Goal: Task Accomplishment & Management: Use online tool/utility

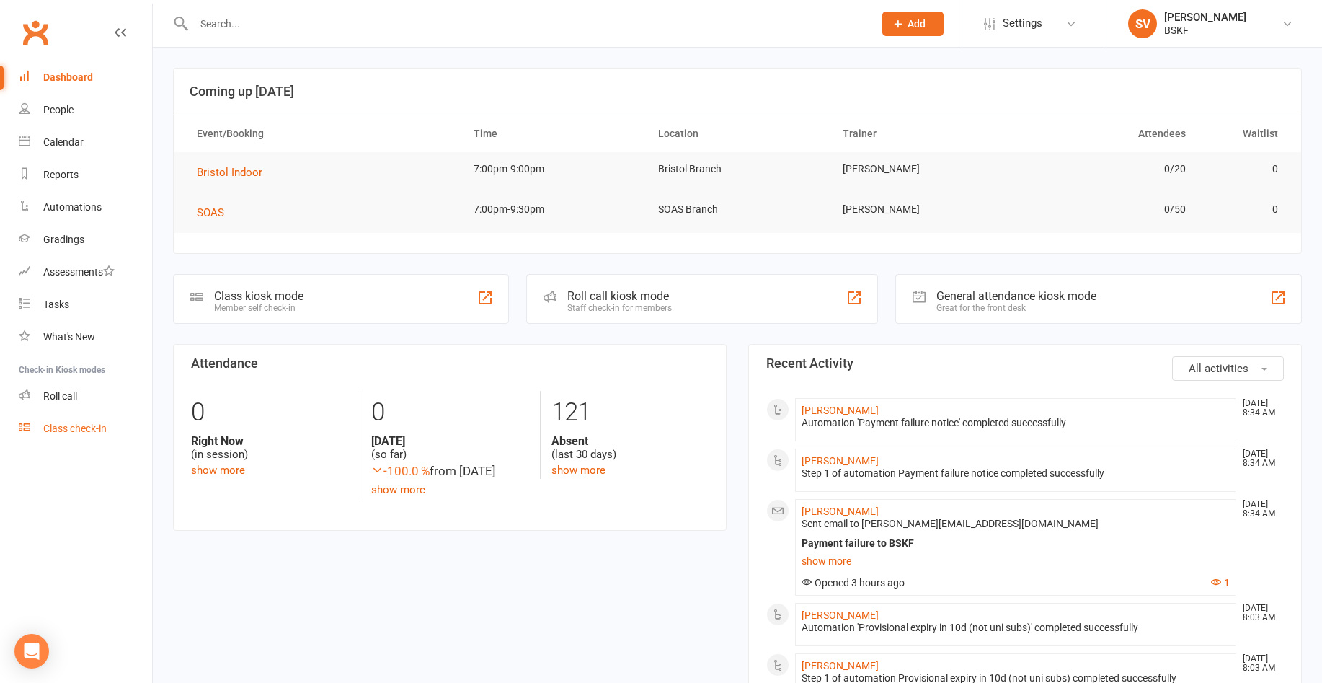
click at [82, 424] on div "Class check-in" at bounding box center [74, 428] width 63 height 12
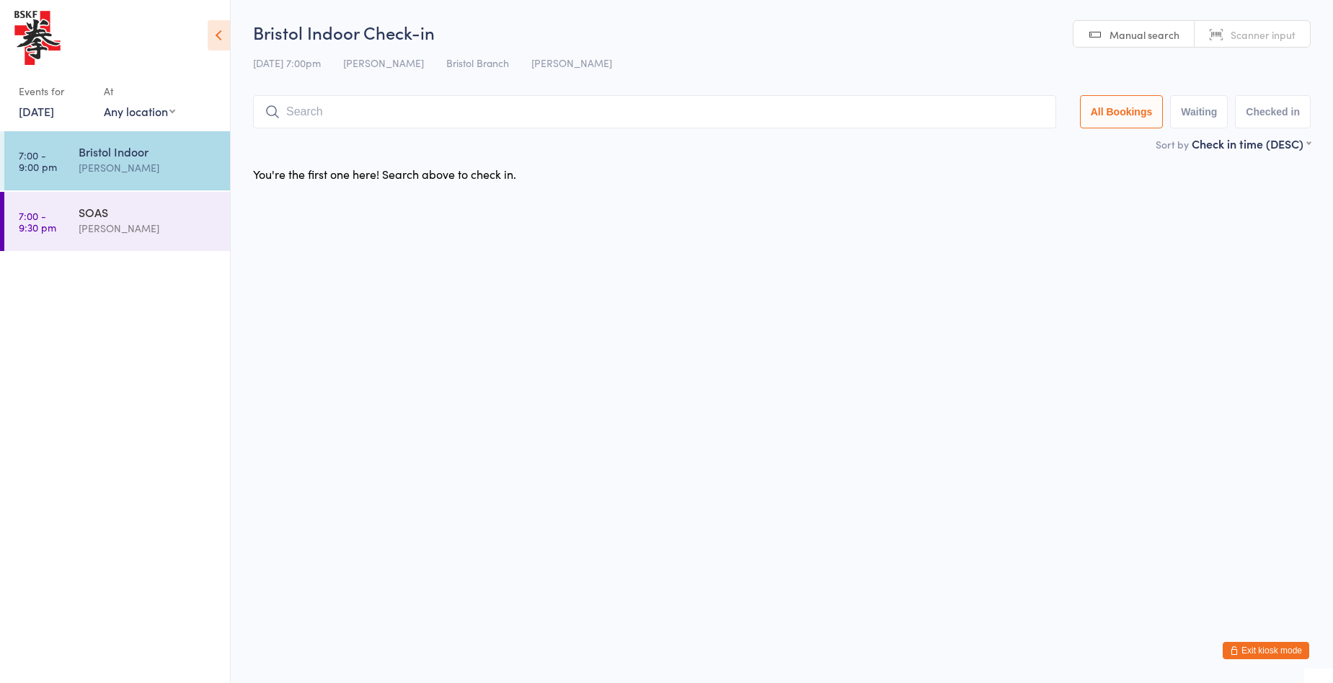
click at [161, 111] on select "Any location Brixton Branch Central BSKF Camden Branch Bristol Branch Cambridge…" at bounding box center [139, 111] width 71 height 16
select select "2"
click at [104, 103] on select "Any location Brixton Branch Central BSKF Camden Branch Bristol Branch Cambridge…" at bounding box center [139, 111] width 71 height 16
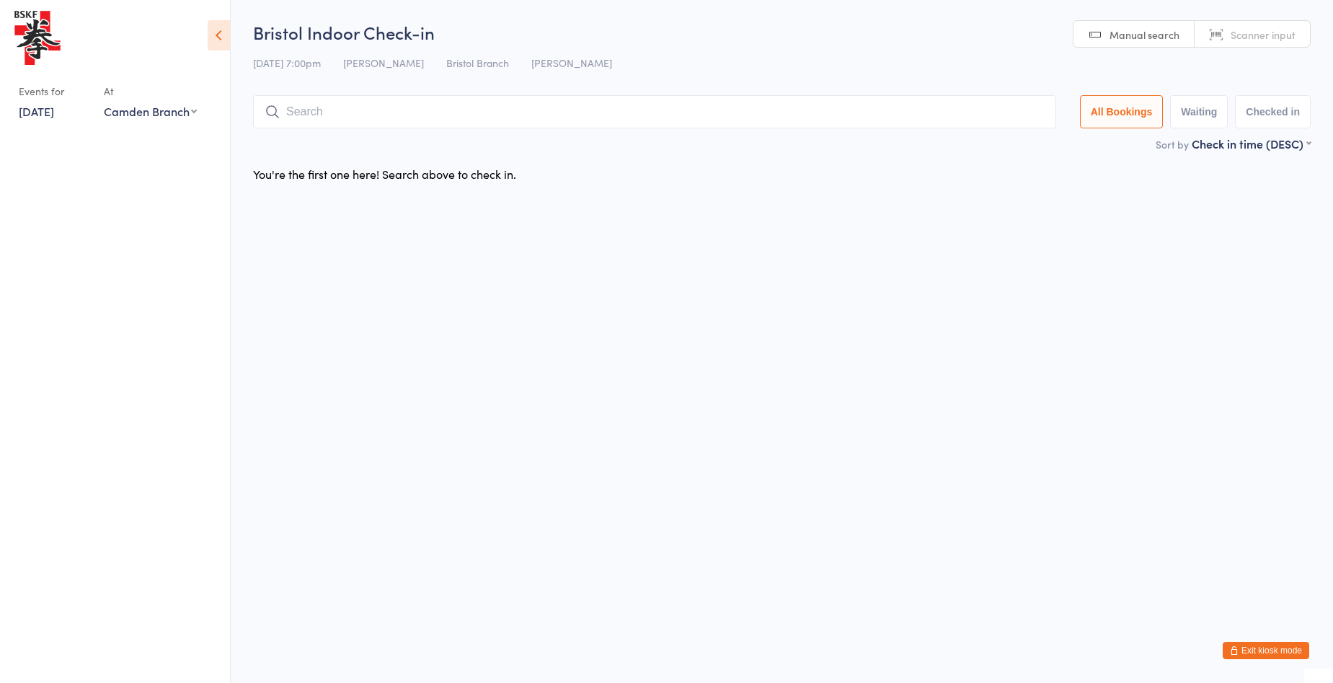
click at [336, 111] on input "search" at bounding box center [654, 111] width 803 height 33
click at [54, 114] on link "15 Aug, 2025" at bounding box center [36, 111] width 35 height 16
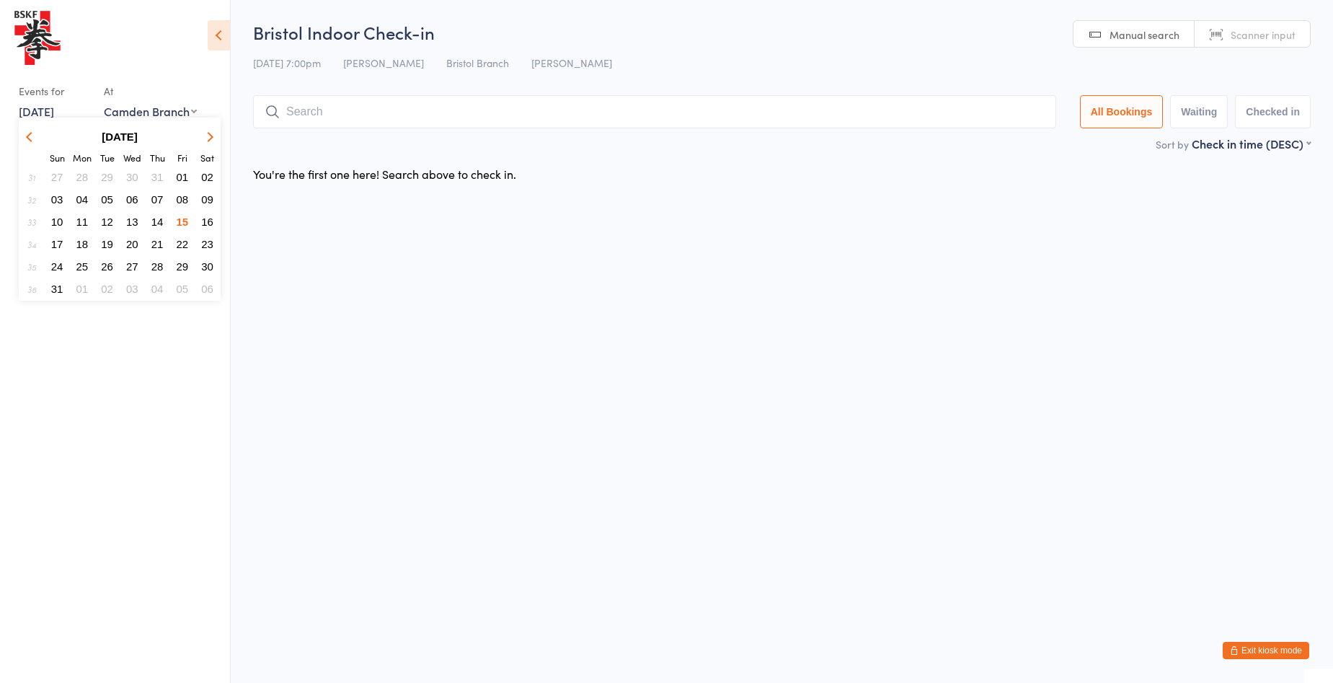
click at [156, 225] on span "14" at bounding box center [157, 222] width 12 height 12
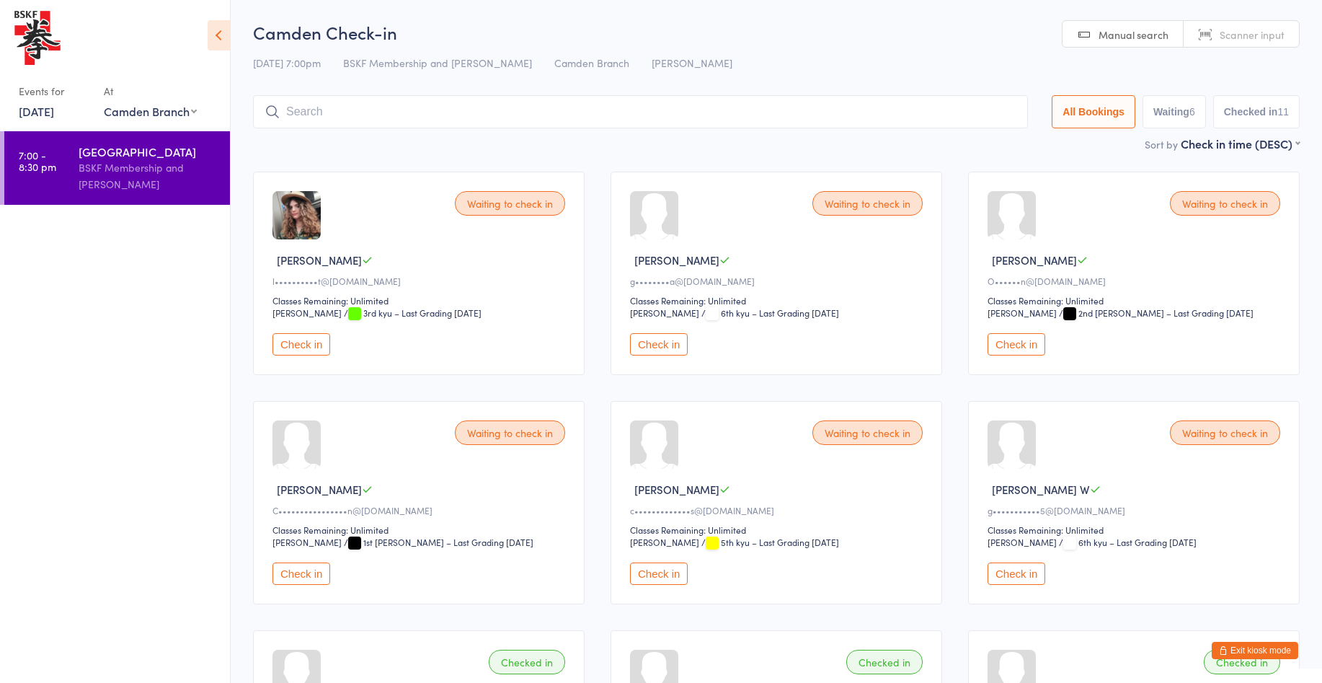
click at [213, 37] on icon at bounding box center [219, 35] width 22 height 30
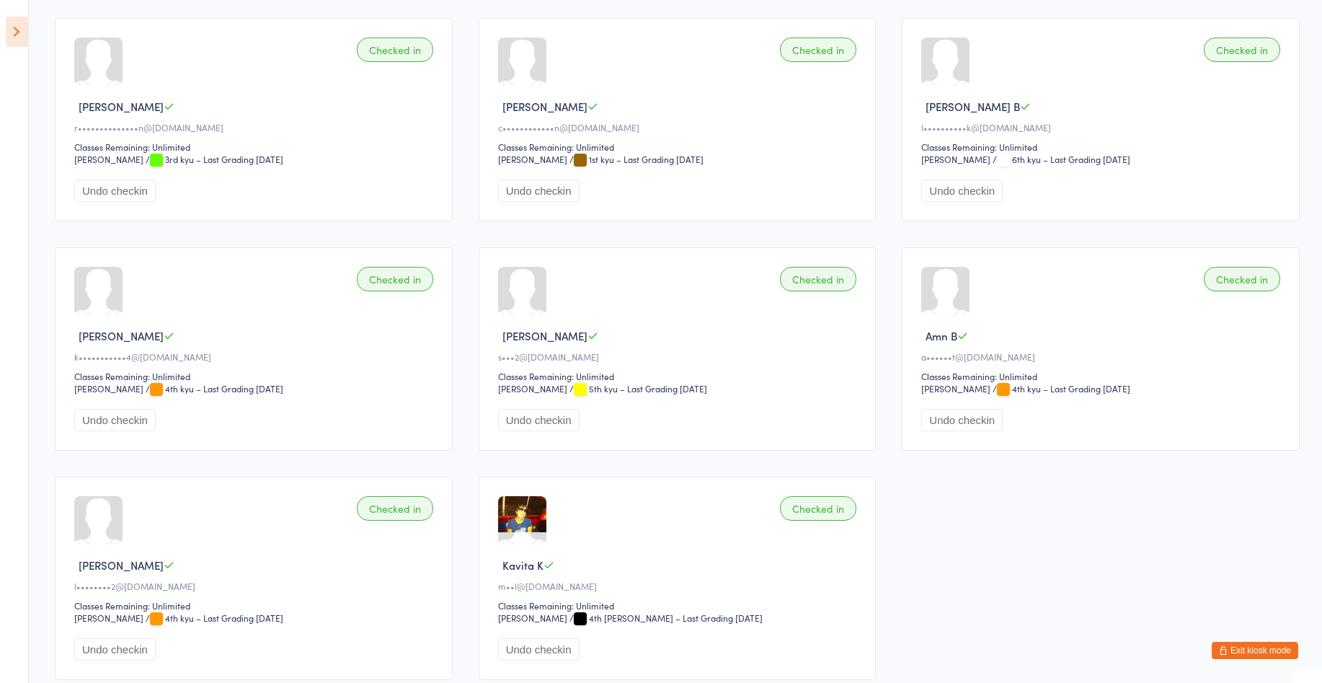
scroll to position [926, 0]
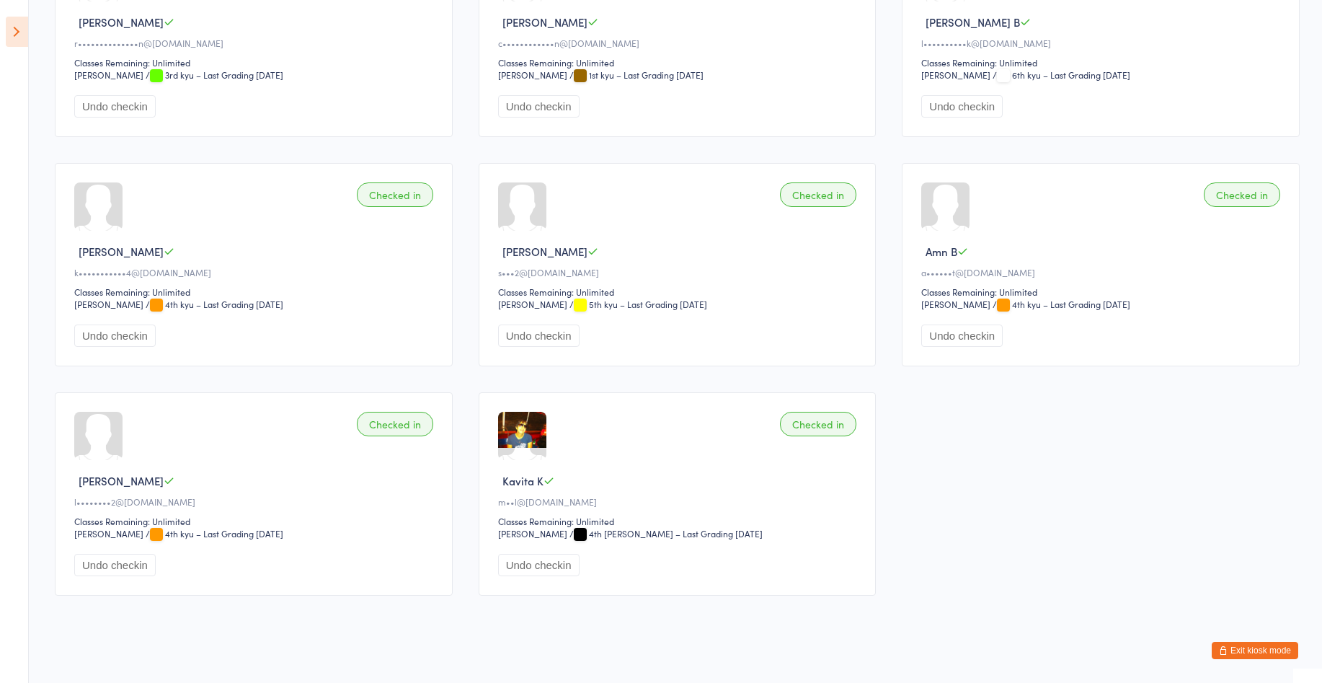
click at [950, 208] on div at bounding box center [945, 206] width 48 height 48
click at [1260, 651] on button "Exit kiosk mode" at bounding box center [1255, 650] width 87 height 17
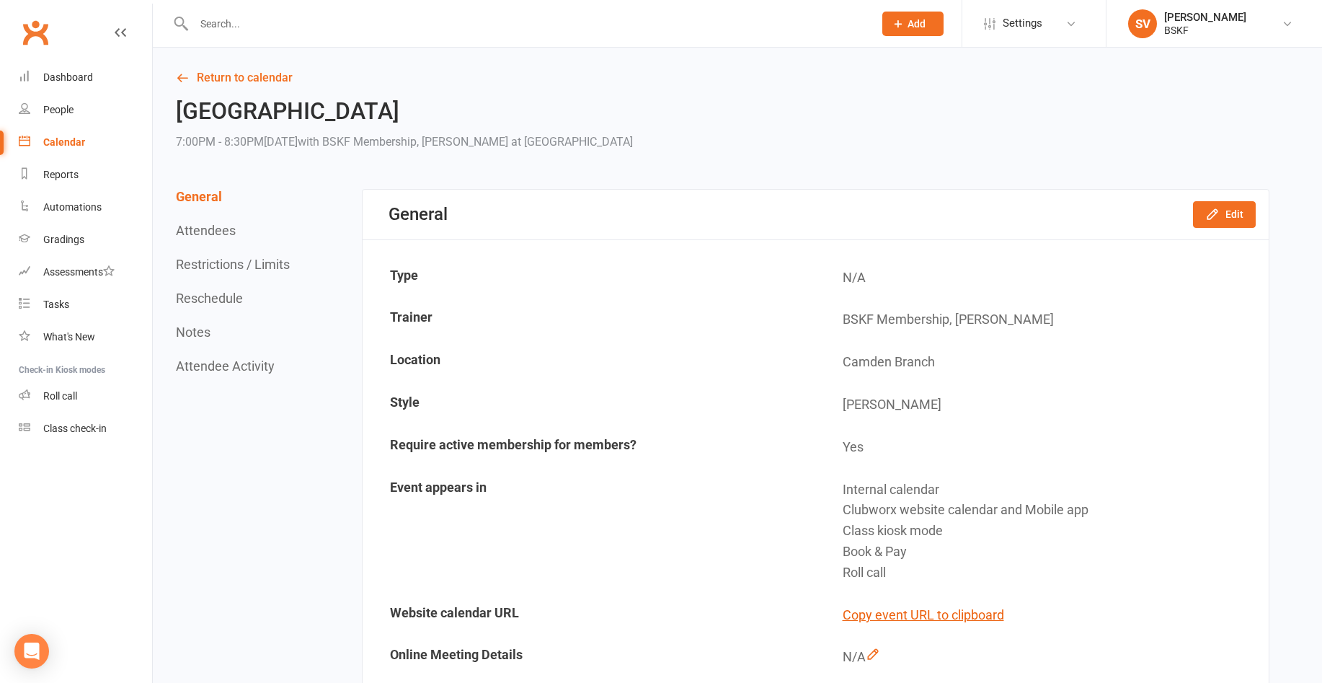
click at [232, 22] on input "text" at bounding box center [527, 24] width 674 height 20
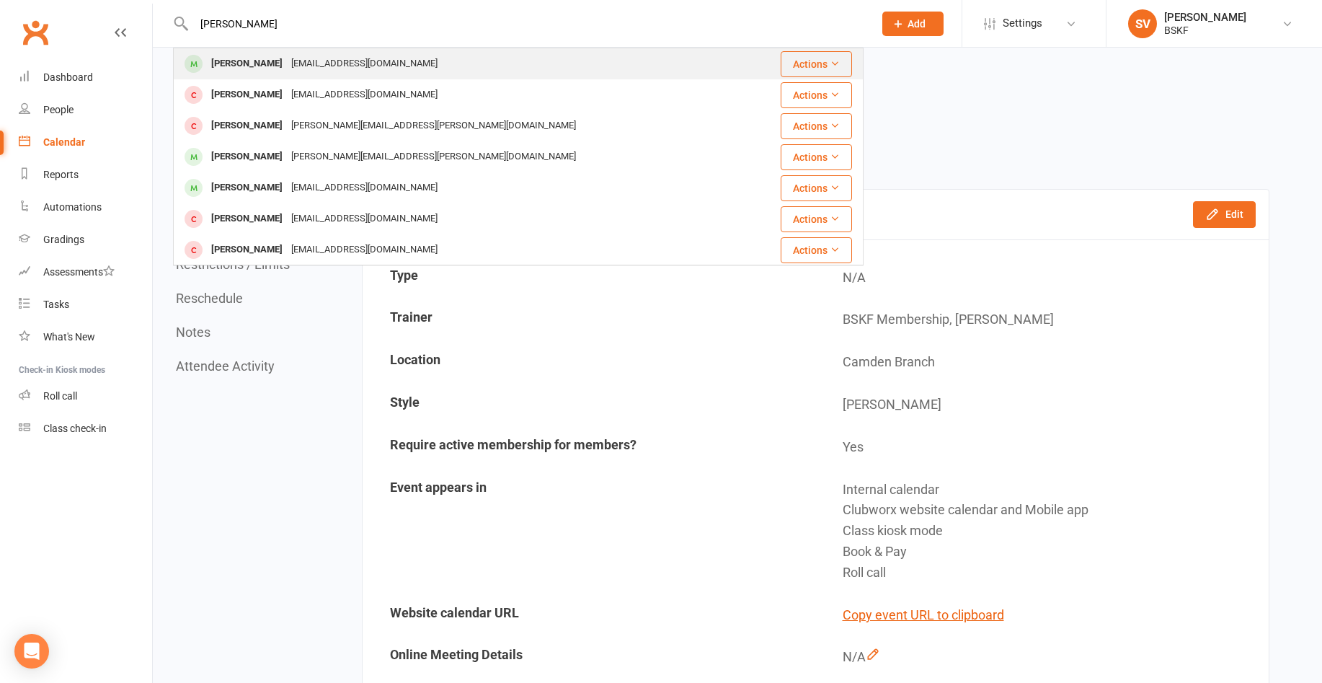
type input "[PERSON_NAME]"
click at [319, 64] on div "[EMAIL_ADDRESS][DOMAIN_NAME]" at bounding box center [364, 63] width 155 height 21
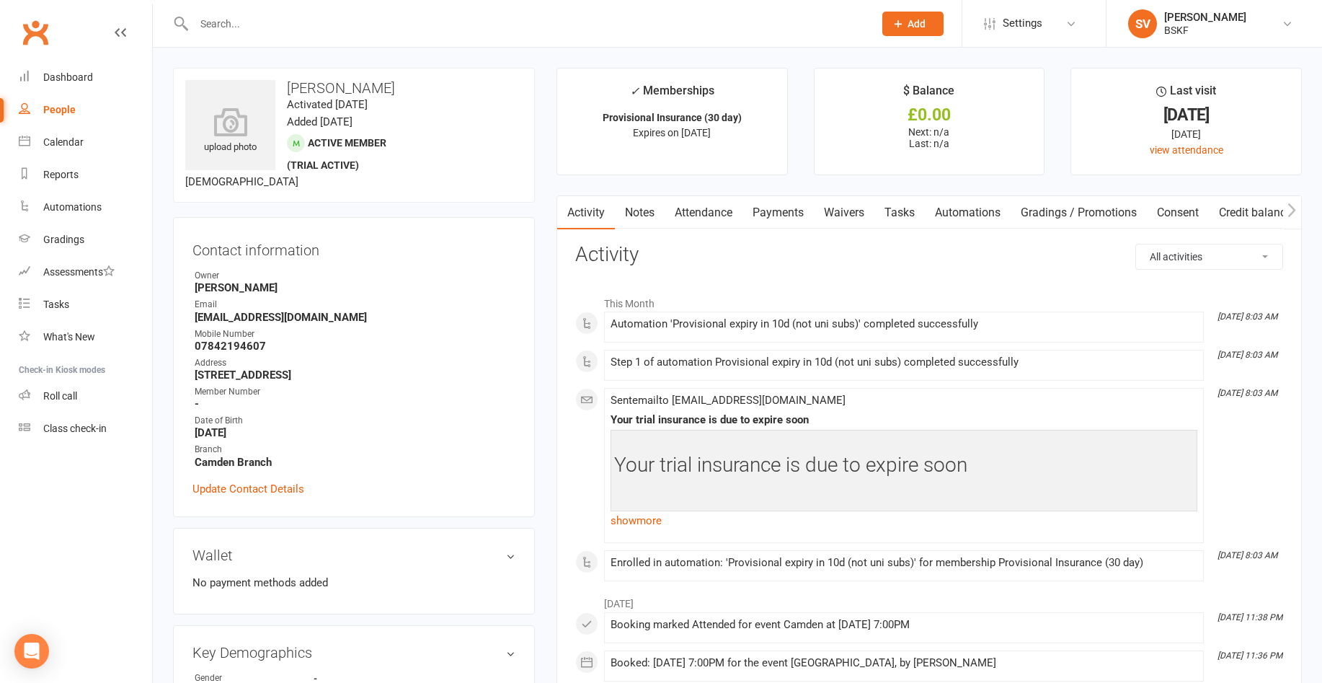
click at [221, 27] on input "text" at bounding box center [527, 24] width 674 height 20
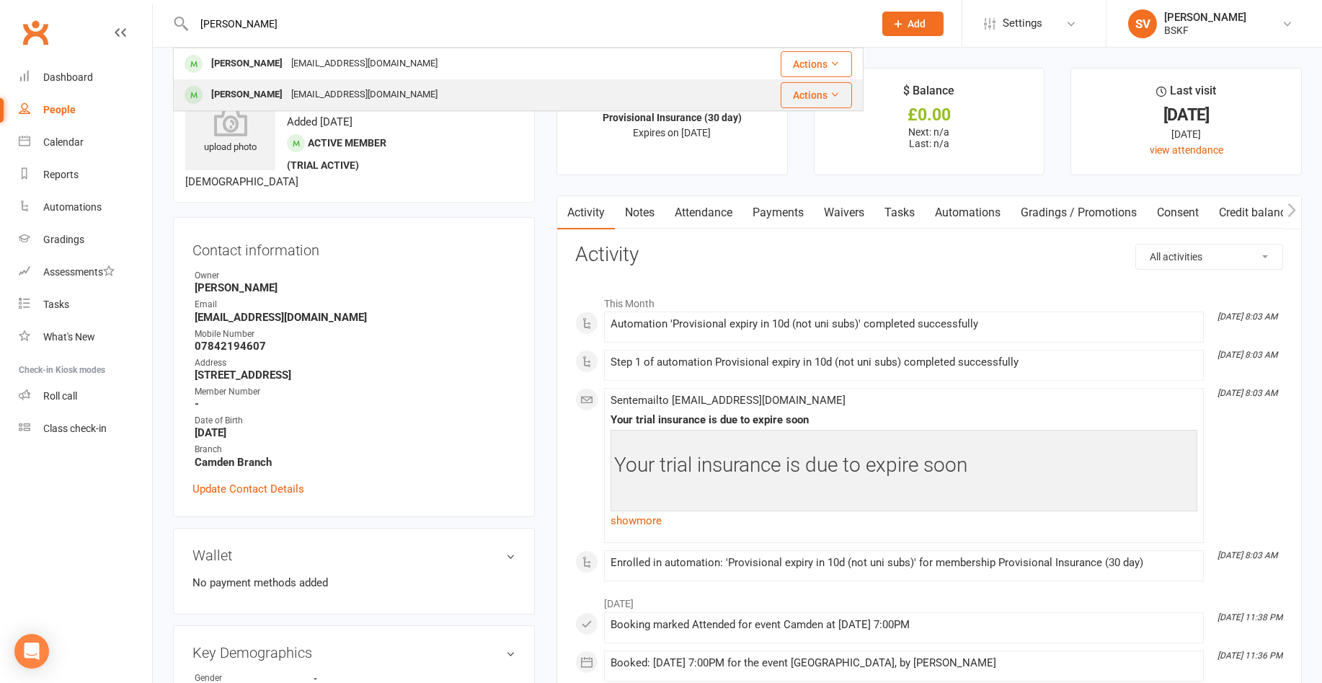
type input "[PERSON_NAME]"
click at [234, 93] on div "[PERSON_NAME]" at bounding box center [247, 94] width 80 height 21
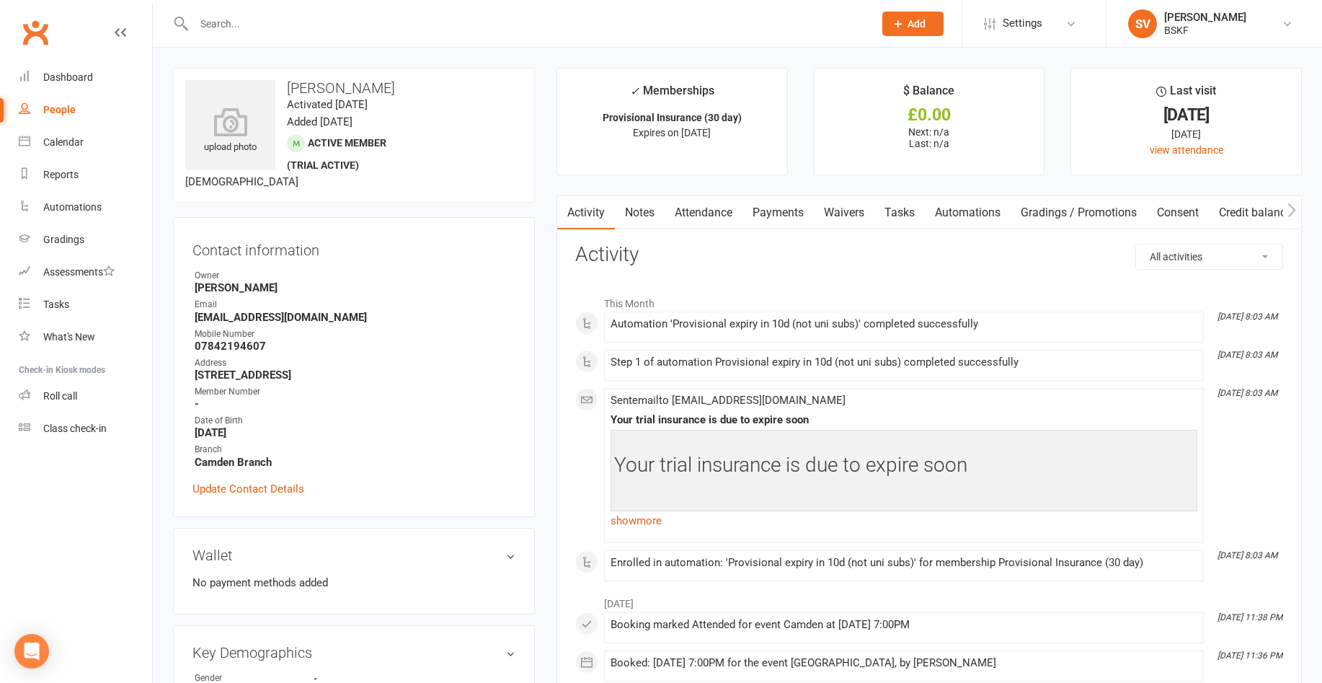
click at [275, 26] on input "text" at bounding box center [527, 24] width 674 height 20
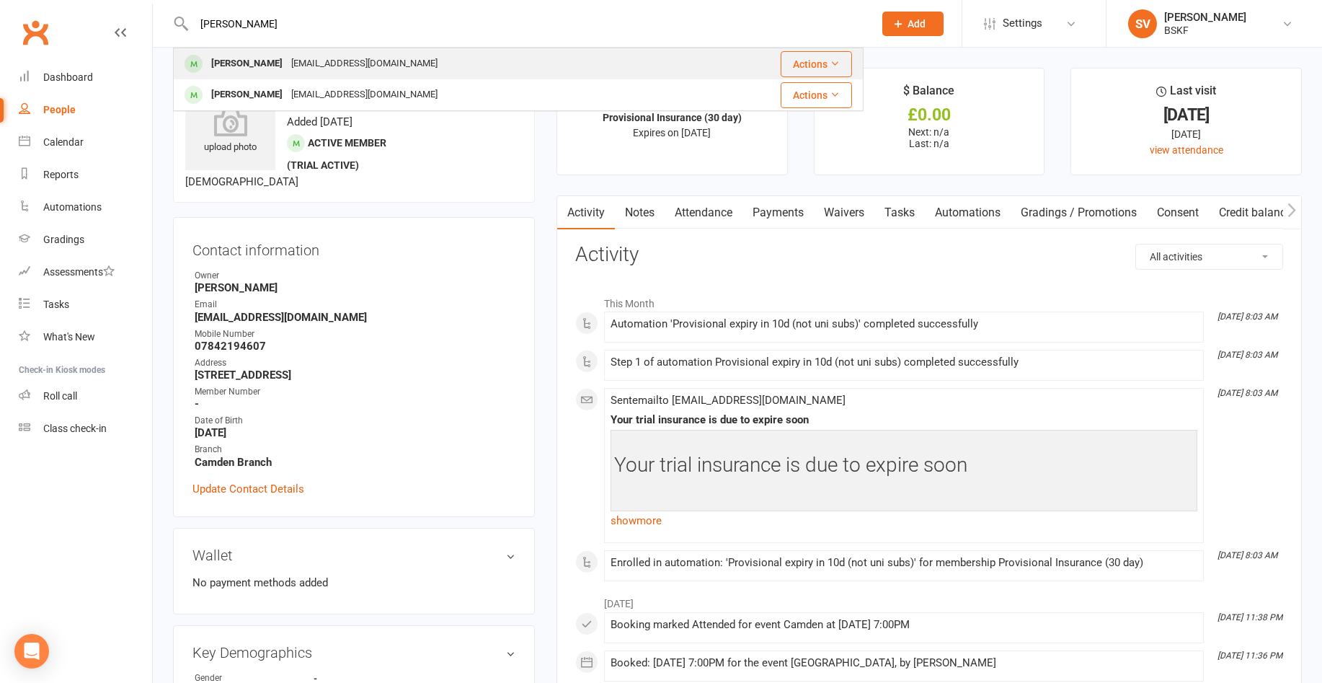
type input "[PERSON_NAME]"
click at [273, 66] on div "[PERSON_NAME]" at bounding box center [247, 63] width 80 height 21
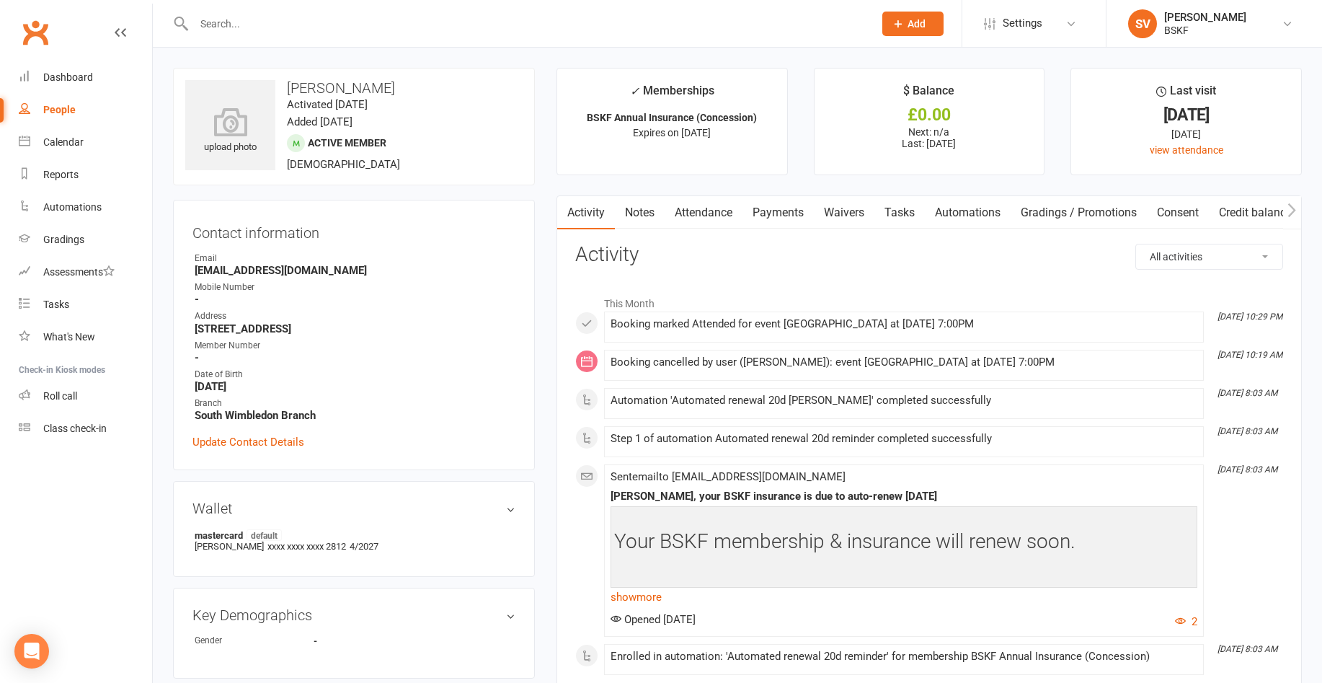
click at [223, 22] on input "text" at bounding box center [527, 24] width 674 height 20
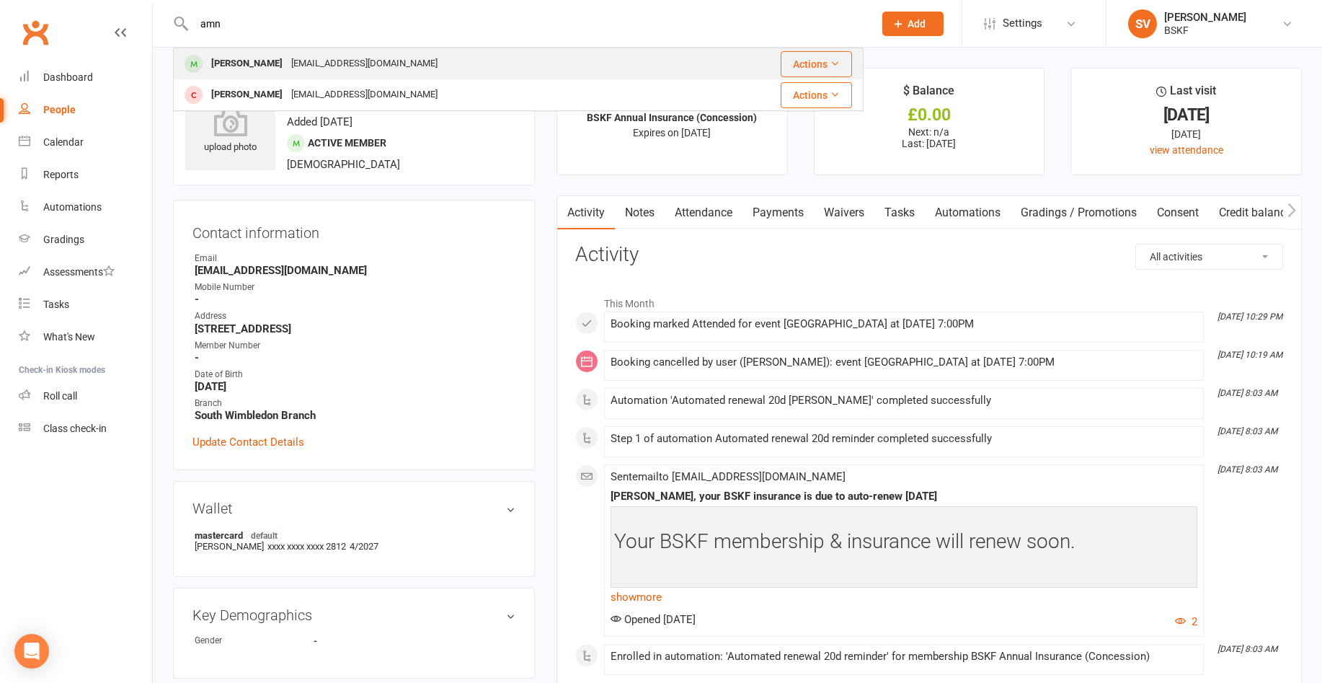
type input "amn"
click at [229, 59] on div "[PERSON_NAME]" at bounding box center [247, 63] width 80 height 21
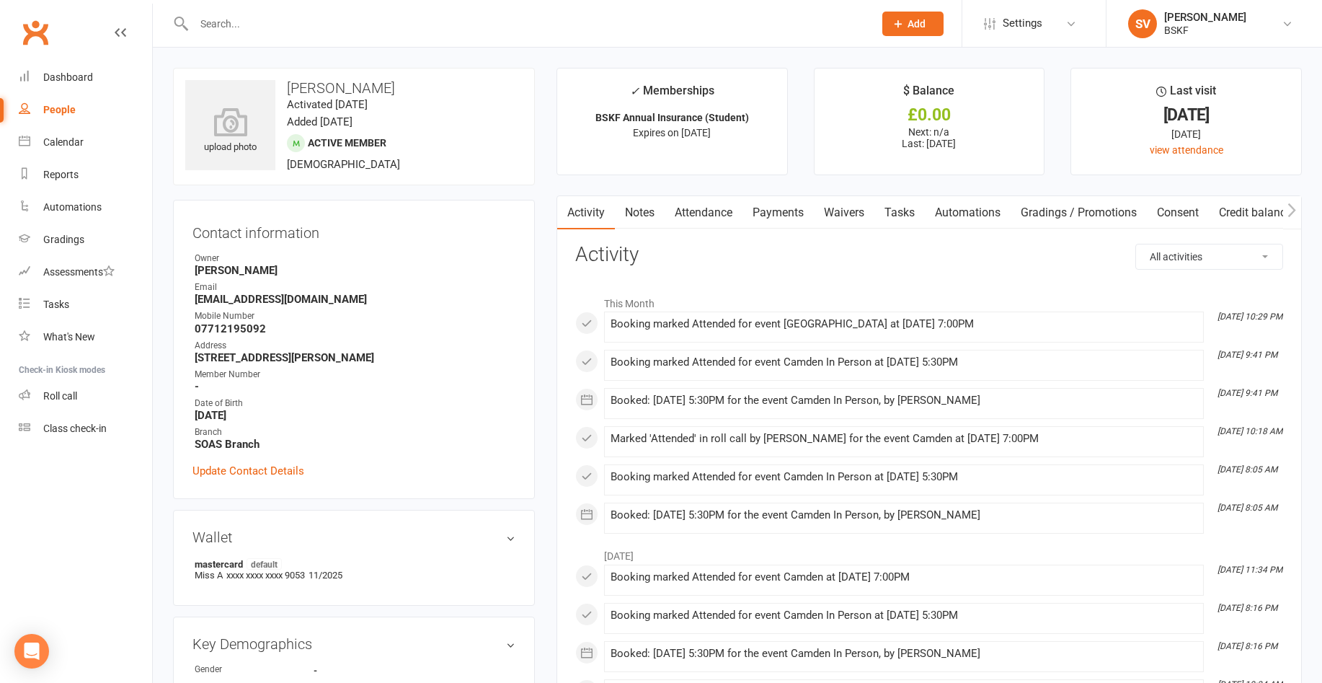
click at [252, 22] on input "text" at bounding box center [527, 24] width 674 height 20
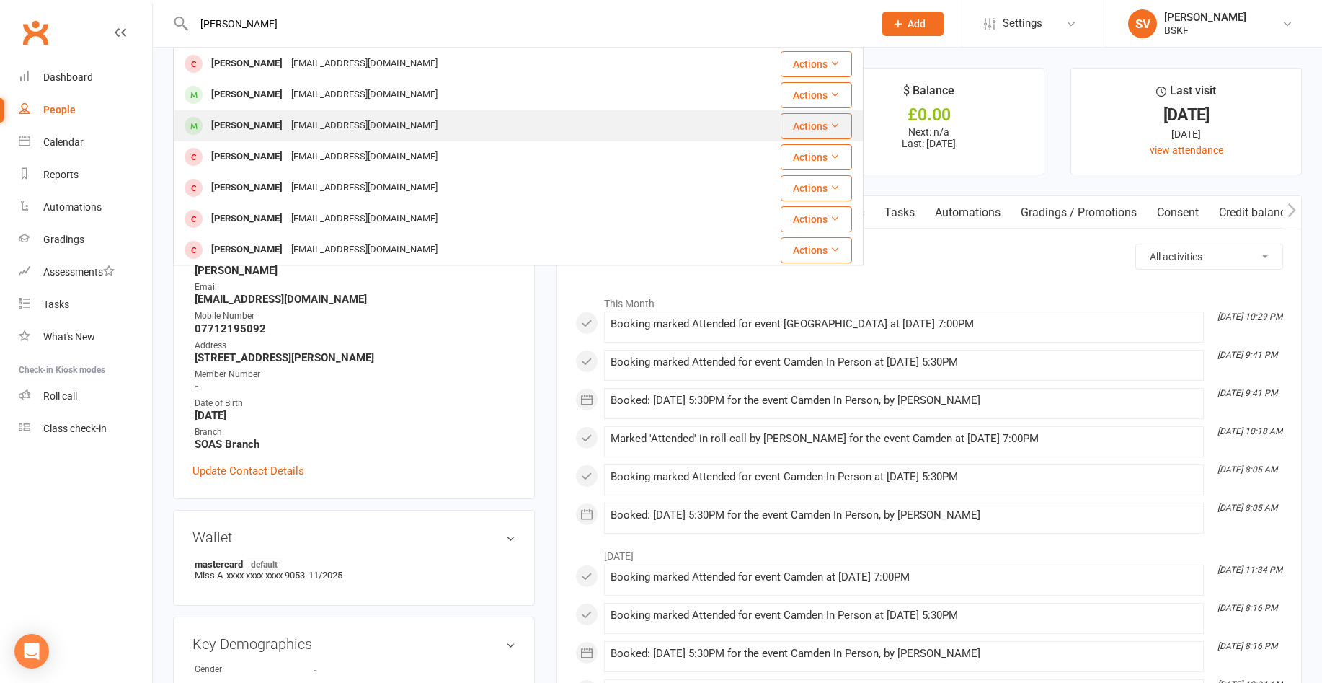
type input "[PERSON_NAME]"
click at [287, 125] on div "[EMAIL_ADDRESS][DOMAIN_NAME]" at bounding box center [364, 125] width 155 height 21
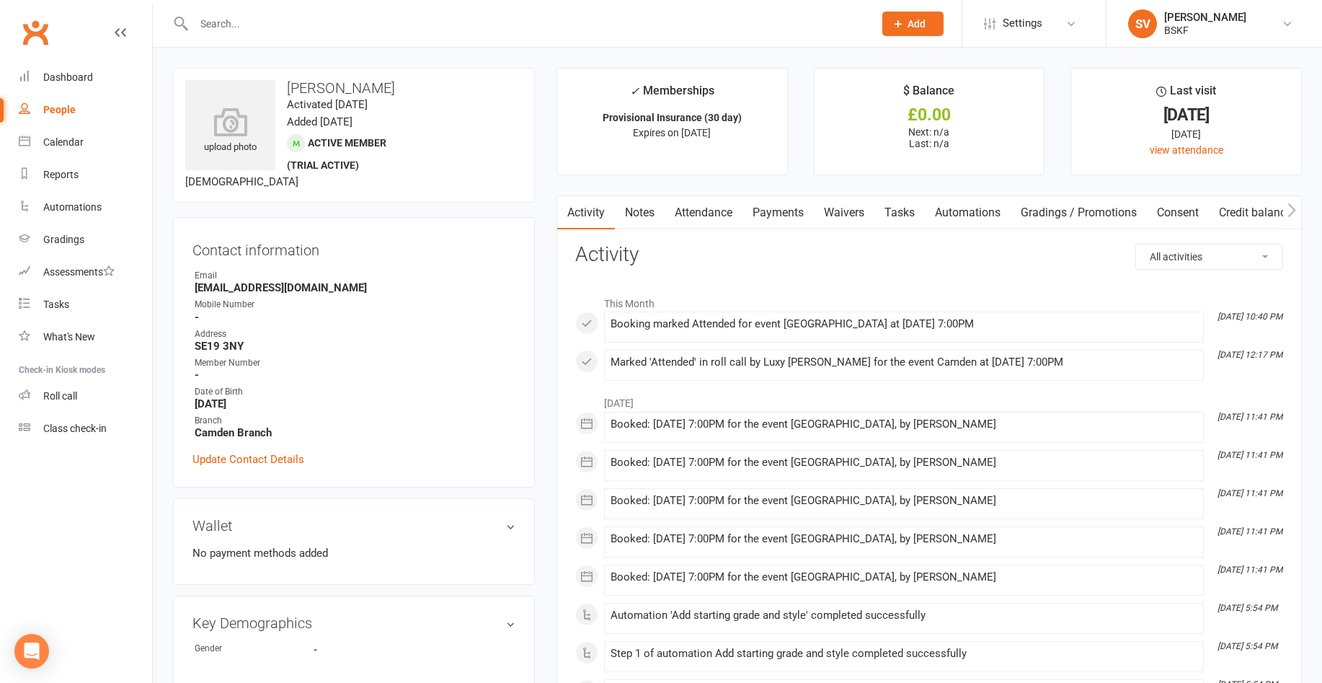
click at [208, 22] on input "text" at bounding box center [527, 24] width 674 height 20
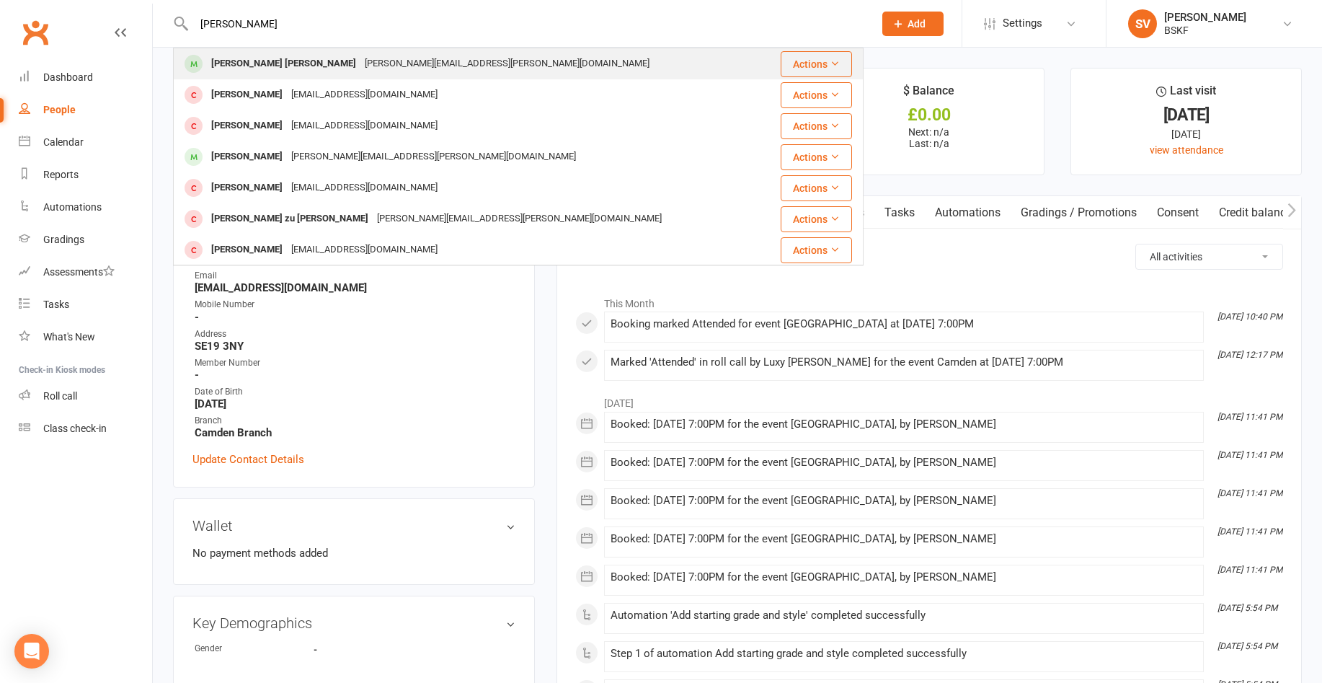
type input "[PERSON_NAME]"
click at [293, 63] on div "[PERSON_NAME] [PERSON_NAME]" at bounding box center [284, 63] width 154 height 21
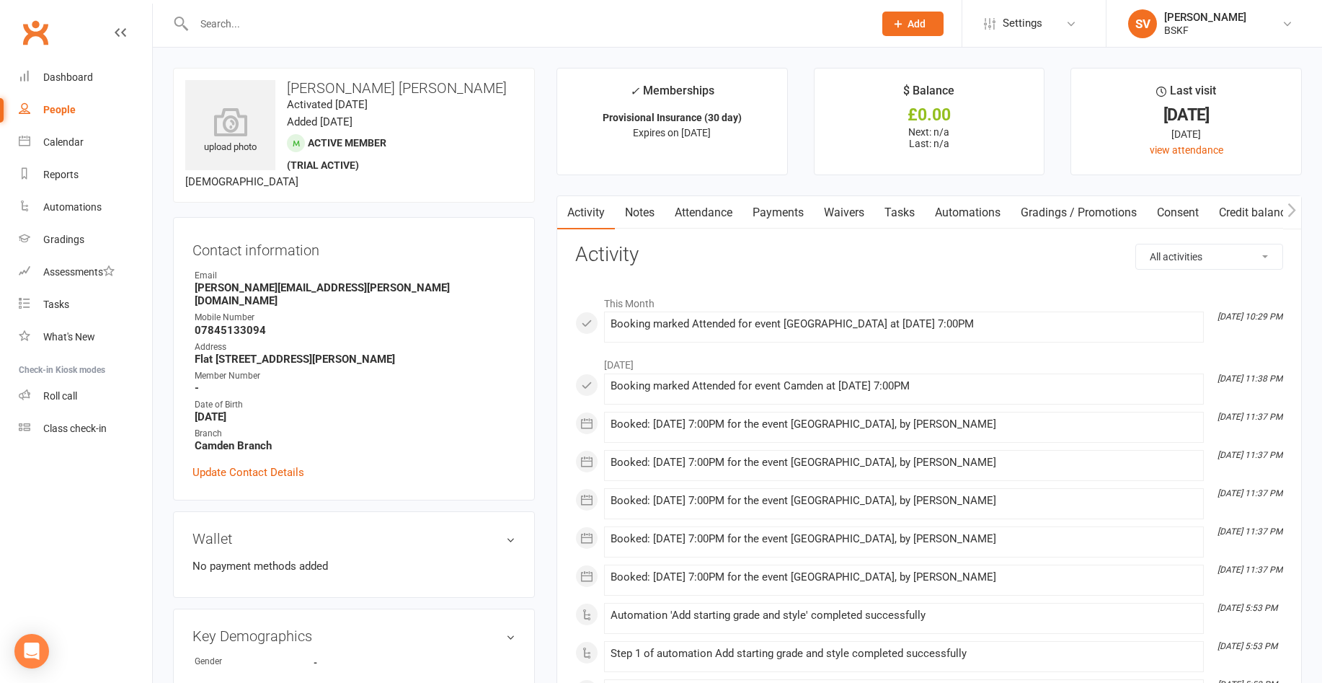
click at [327, 27] on input "text" at bounding box center [527, 24] width 674 height 20
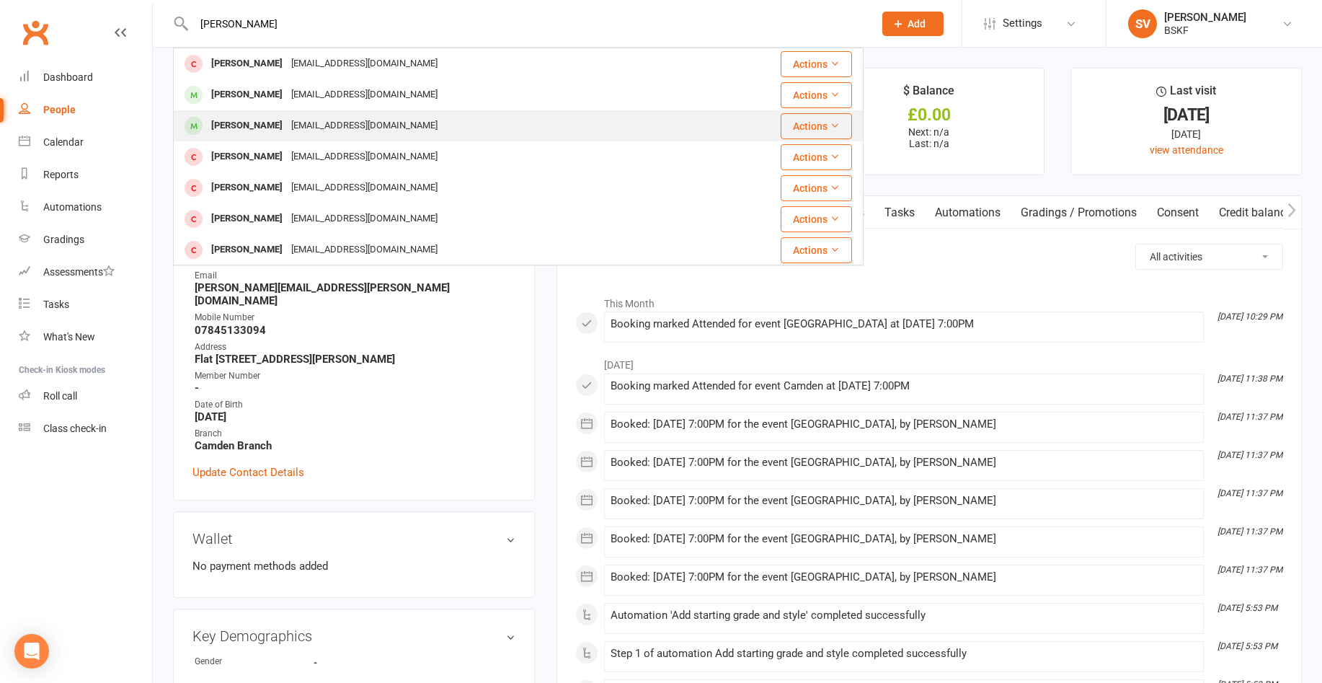
type input "[PERSON_NAME]"
click at [294, 122] on div "[EMAIL_ADDRESS][DOMAIN_NAME]" at bounding box center [364, 125] width 155 height 21
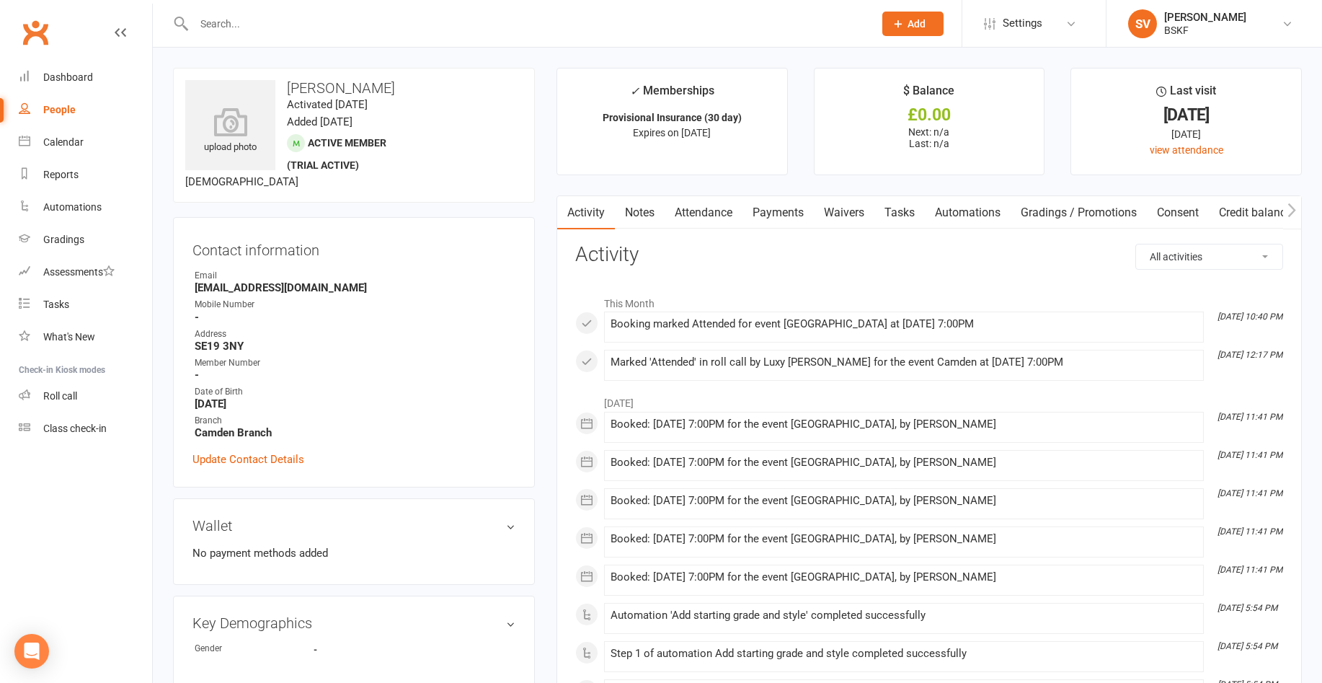
click at [262, 24] on input "text" at bounding box center [527, 24] width 674 height 20
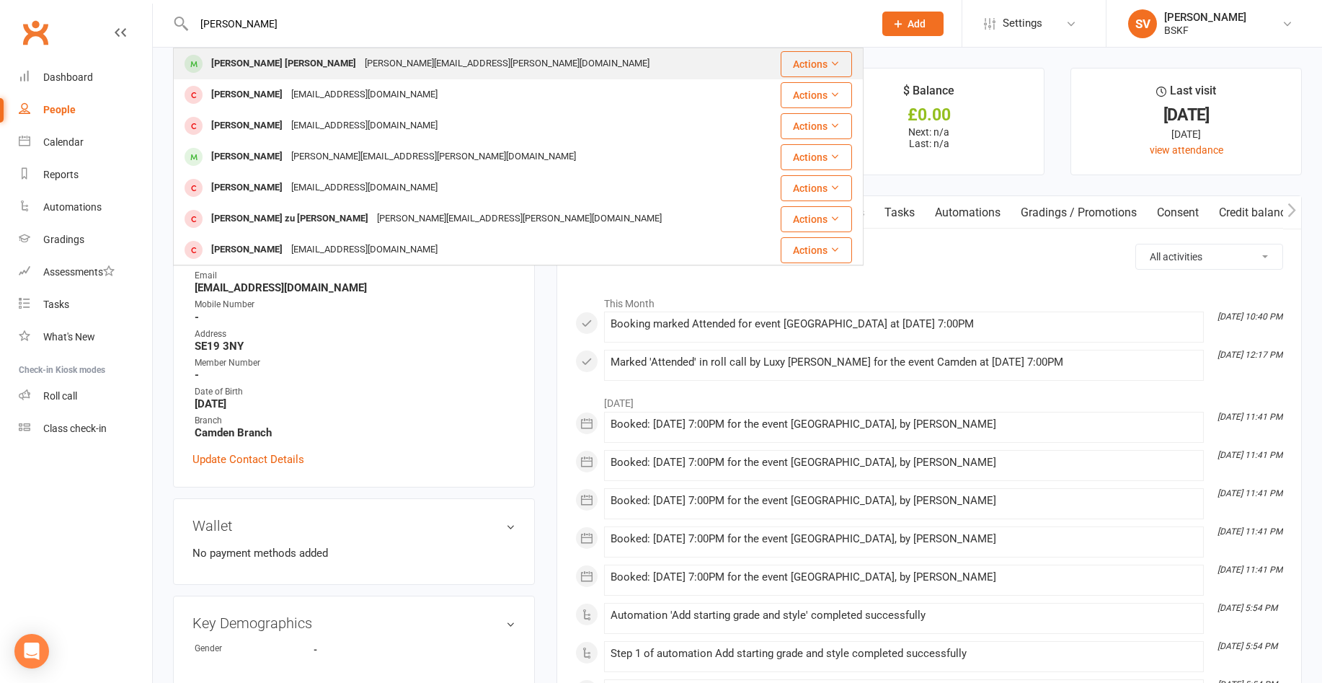
type input "[PERSON_NAME]"
click at [263, 61] on div "[PERSON_NAME] [PERSON_NAME]" at bounding box center [284, 63] width 154 height 21
